Goal: Transaction & Acquisition: Purchase product/service

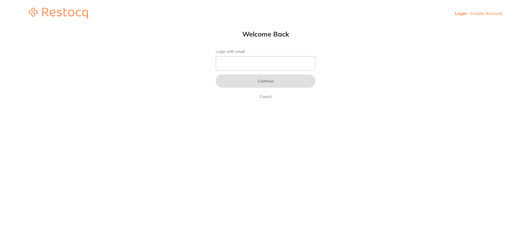
type input "[EMAIL_ADDRESS][DOMAIN_NAME]"
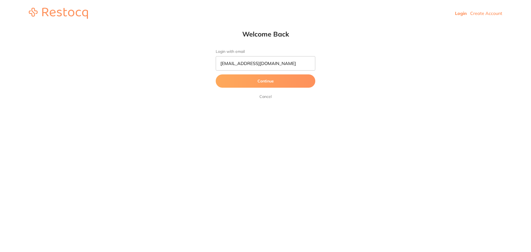
click at [257, 83] on button "Continue" at bounding box center [266, 80] width 100 height 13
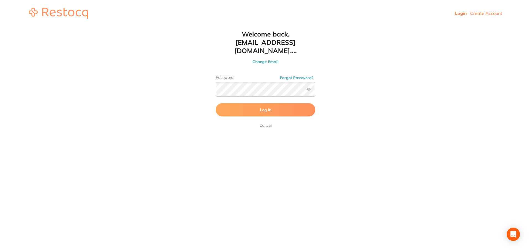
click at [251, 104] on button "Log In" at bounding box center [266, 109] width 100 height 13
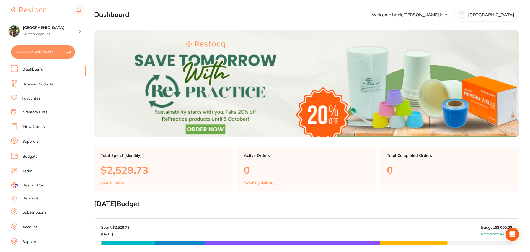
click at [40, 55] on button "$664.48 in your order" at bounding box center [43, 51] width 64 height 13
checkbox input "true"
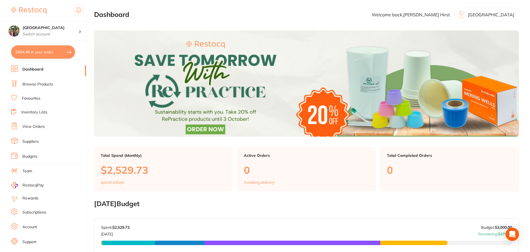
checkbox input "true"
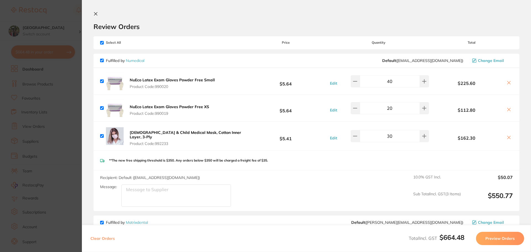
click at [96, 13] on icon at bounding box center [96, 14] width 4 height 4
